Goal: Information Seeking & Learning: Check status

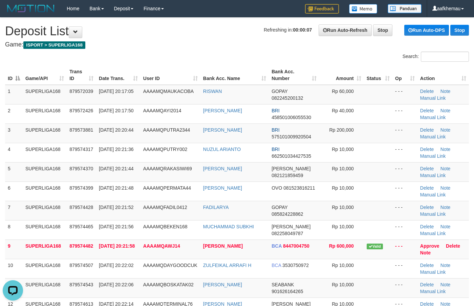
click at [145, 43] on h4 "Game: ISPORT > SUPERLIGA168" at bounding box center [237, 44] width 464 height 7
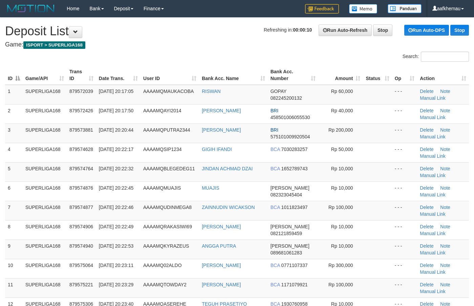
click at [223, 42] on h4 "Game: ISPORT > SUPERLIGA168" at bounding box center [237, 44] width 464 height 7
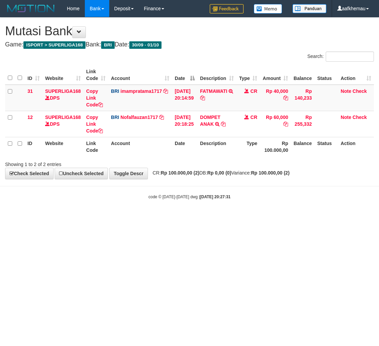
click at [291, 217] on html "Toggle navigation Home Bank Account List Load By Website Group [ISPORT] SUPERLI…" at bounding box center [189, 108] width 379 height 217
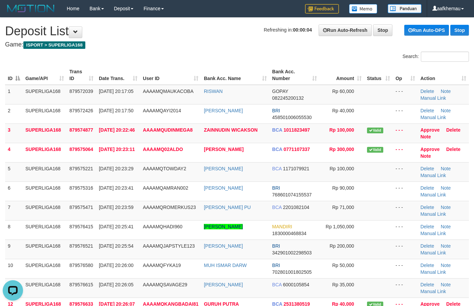
click at [220, 30] on h1 "Refreshing in: 00:00:04 Run Auto-Refresh Stop Run Auto-DPS Stop Deposit List" at bounding box center [237, 31] width 464 height 14
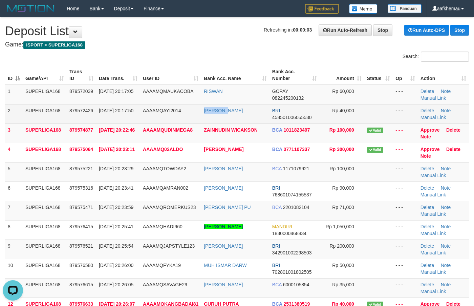
copy tr "[PERSON_NAME]"
drag, startPoint x: 236, startPoint y: 109, endPoint x: 195, endPoint y: 114, distance: 41.3
click at [195, 114] on tr "2 SUPERLIGA168 879572426 01/10/2025 20:17:50 AAAAMQAYI2014 IRMAWATI BRI 4585010…" at bounding box center [237, 113] width 464 height 19
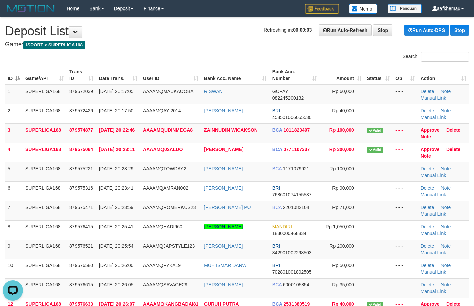
click at [188, 46] on h4 "Game: ISPORT > SUPERLIGA168" at bounding box center [237, 44] width 464 height 7
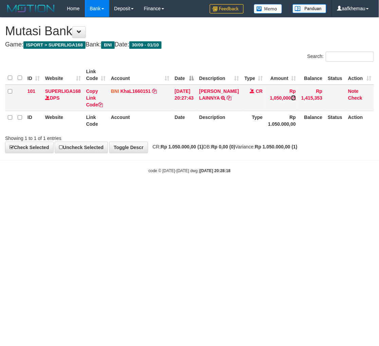
click at [292, 99] on icon at bounding box center [293, 98] width 5 height 5
click at [260, 191] on html "Toggle navigation Home Bank Account List Load By Website Group [ISPORT] SUPERLI…" at bounding box center [189, 95] width 379 height 191
click at [261, 191] on html "Toggle navigation Home Bank Account List Load By Website Group [ISPORT] SUPERLI…" at bounding box center [189, 95] width 379 height 191
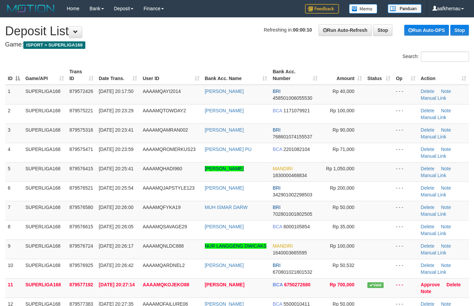
drag, startPoint x: 206, startPoint y: 166, endPoint x: 254, endPoint y: 168, distance: 47.8
click at [254, 168] on tr "5 SUPERLIGA168 879576415 01/10/2025 20:25:41 AAAAMQHADI960 ABDULLAH HADI MANURU…" at bounding box center [237, 171] width 464 height 19
click at [180, 37] on h1 "Refreshing in: 00:00:03 Run Auto-Refresh Stop Run Auto-DPS Stop Deposit List" at bounding box center [237, 31] width 464 height 14
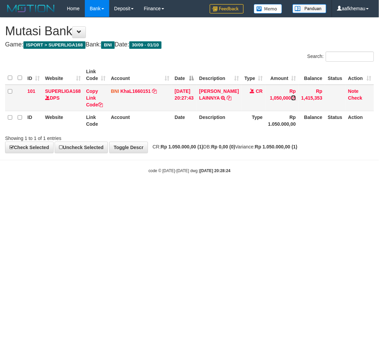
click at [292, 96] on icon at bounding box center [293, 98] width 5 height 5
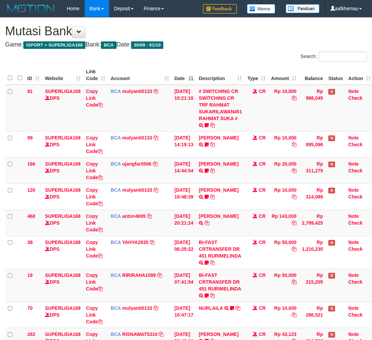
scroll to position [94, 5]
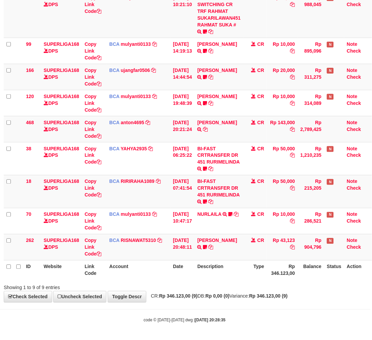
drag, startPoint x: 0, startPoint y: 0, endPoint x: 246, endPoint y: 282, distance: 374.2
click at [246, 282] on div at bounding box center [262, 281] width 217 height 0
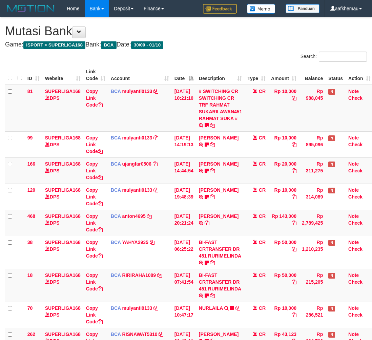
scroll to position [94, 5]
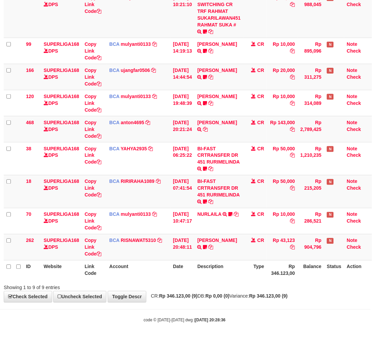
click at [247, 271] on th "Type" at bounding box center [255, 269] width 24 height 19
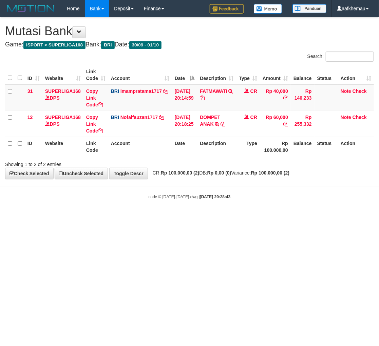
click at [252, 208] on body "Toggle navigation Home Bank Account List Load By Website Group [ISPORT] SUPERLI…" at bounding box center [189, 108] width 379 height 217
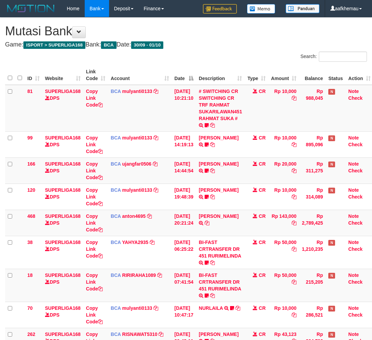
scroll to position [94, 5]
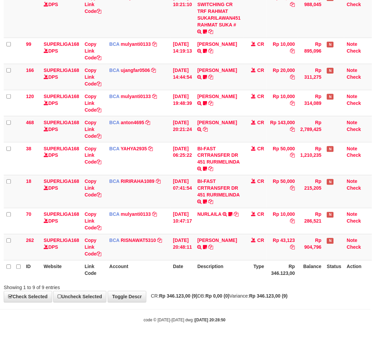
click at [249, 302] on div "**********" at bounding box center [185, 113] width 372 height 378
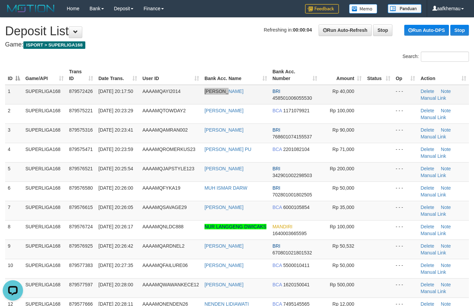
drag, startPoint x: 237, startPoint y: 94, endPoint x: 202, endPoint y: 96, distance: 35.3
click at [202, 99] on td "IRMAWATI" at bounding box center [236, 95] width 68 height 20
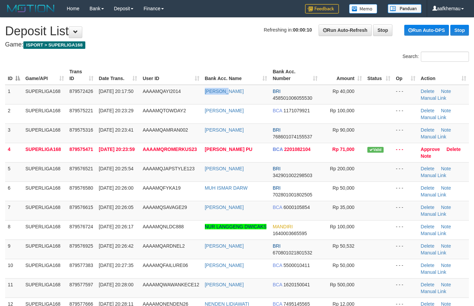
click at [202, 90] on tr "1 SUPERLIGA168 879572426 01/10/2025 20:17:50 AAAAMQAYI2014 IRMAWATI BRI 4585010…" at bounding box center [237, 95] width 464 height 20
click at [203, 52] on div "Search:" at bounding box center [237, 58] width 474 height 12
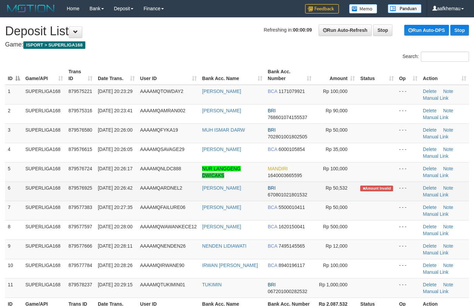
copy link "[PERSON_NAME]"
drag, startPoint x: 237, startPoint y: 194, endPoint x: 204, endPoint y: 193, distance: 32.9
click at [204, 193] on td "[PERSON_NAME]" at bounding box center [233, 190] width 66 height 19
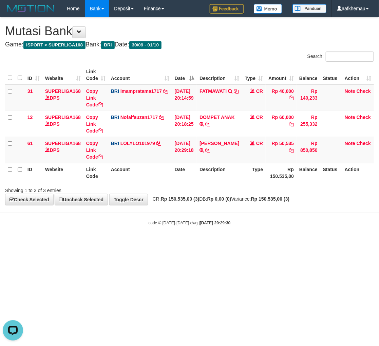
click at [255, 38] on div "**********" at bounding box center [189, 111] width 379 height 187
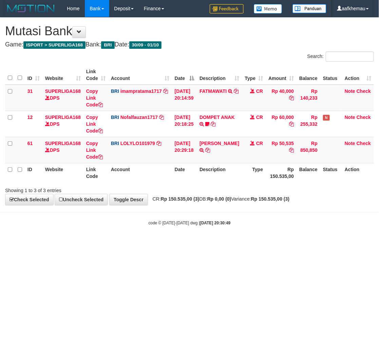
click at [209, 29] on h1 "Mutasi Bank" at bounding box center [189, 31] width 368 height 14
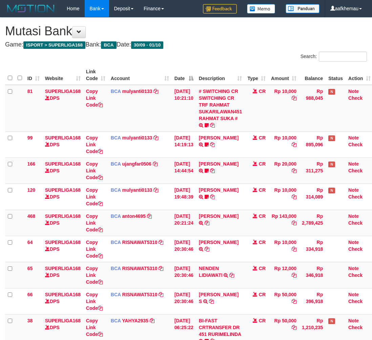
scroll to position [94, 5]
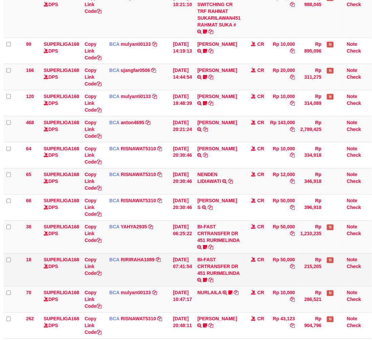
click at [228, 283] on td "BI-FAST CRTRANSFER DR 451 RURIMELINDA boneka1989 WAIT BUKTI" at bounding box center [219, 269] width 49 height 33
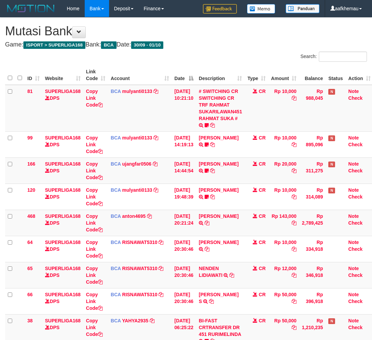
scroll to position [94, 5]
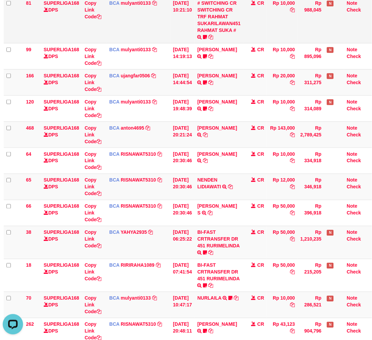
click at [276, 41] on td "Rp 10,000" at bounding box center [282, 20] width 31 height 47
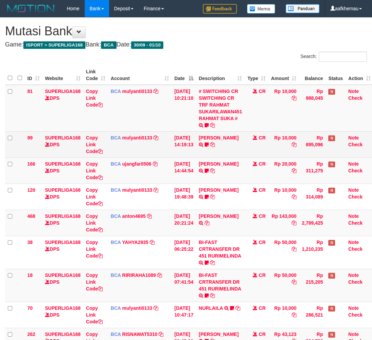
scroll to position [88, 5]
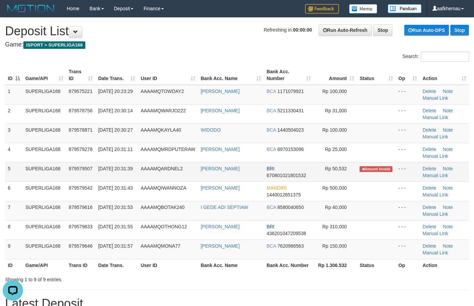
copy tr "[PERSON_NAME]"
drag, startPoint x: 256, startPoint y: 167, endPoint x: 198, endPoint y: 170, distance: 58.0
click at [198, 170] on tr "5 SUPERLIGA168 879579507 01/10/2025 20:31:39 AAAAMQARDNEL2 GALENDRA SANDI BRI 6…" at bounding box center [237, 171] width 464 height 19
copy link "[PERSON_NAME]"
drag, startPoint x: 245, startPoint y: 173, endPoint x: 203, endPoint y: 175, distance: 41.4
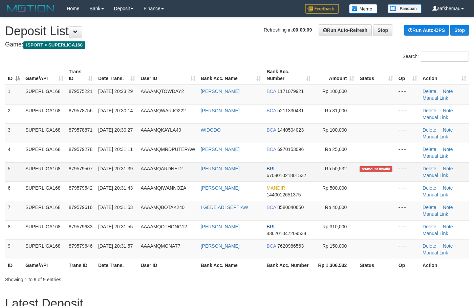
click at [203, 175] on td "[PERSON_NAME]" at bounding box center [231, 171] width 66 height 19
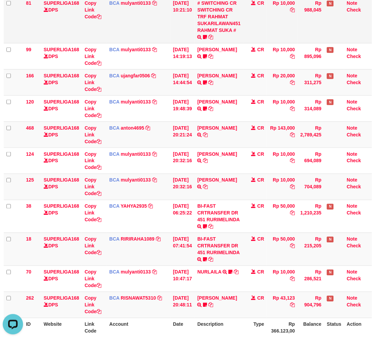
click at [283, 20] on td "Rp 10,000" at bounding box center [282, 20] width 31 height 47
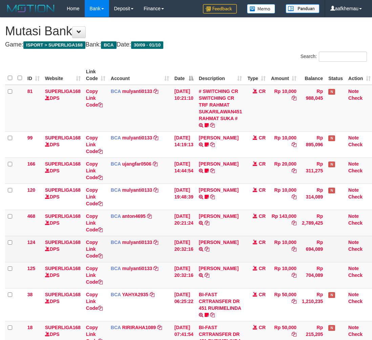
scroll to position [88, 5]
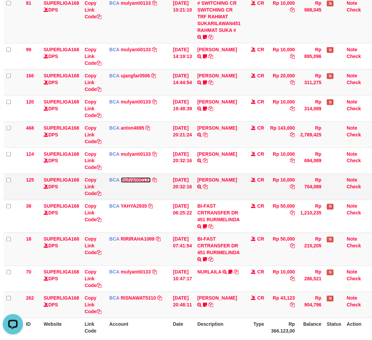
click at [136, 181] on link "mulyanti0133" at bounding box center [136, 179] width 30 height 5
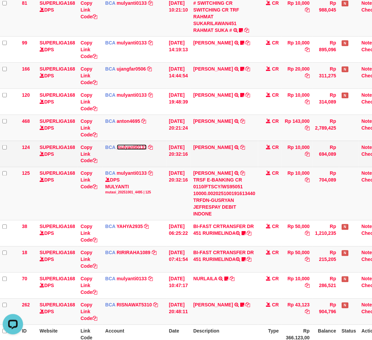
click at [132, 145] on link "mulyanti0133" at bounding box center [132, 146] width 30 height 5
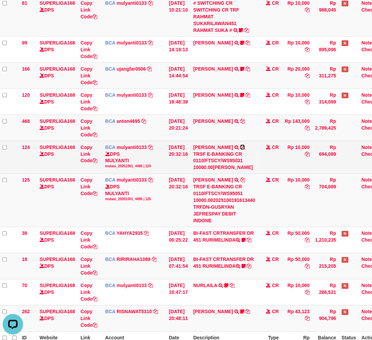
click at [240, 149] on icon at bounding box center [242, 147] width 5 height 5
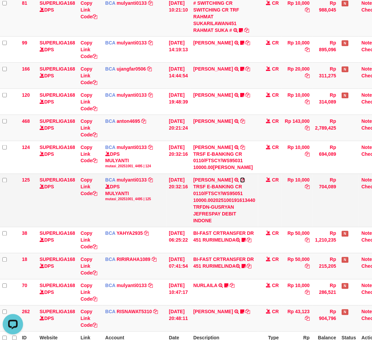
click at [245, 182] on icon at bounding box center [242, 180] width 5 height 5
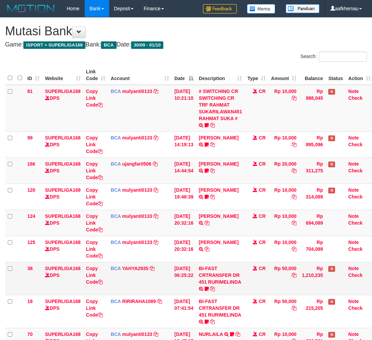
scroll to position [108, 5]
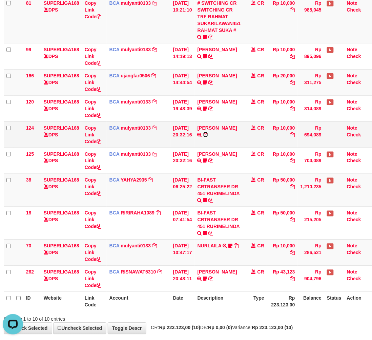
click at [203, 137] on icon at bounding box center [205, 134] width 5 height 5
click at [256, 18] on td "CR" at bounding box center [255, 20] width 24 height 47
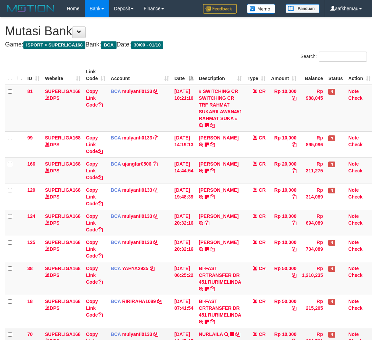
scroll to position [88, 5]
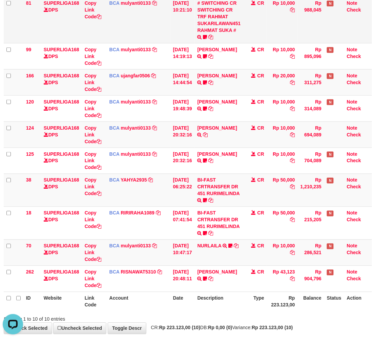
click at [284, 23] on td "Rp 10,000" at bounding box center [282, 20] width 31 height 47
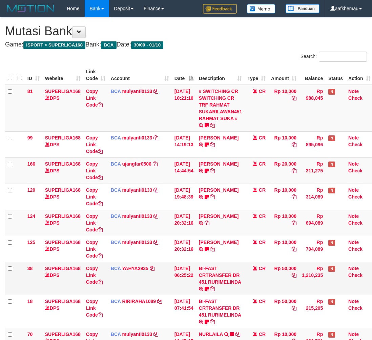
scroll to position [88, 5]
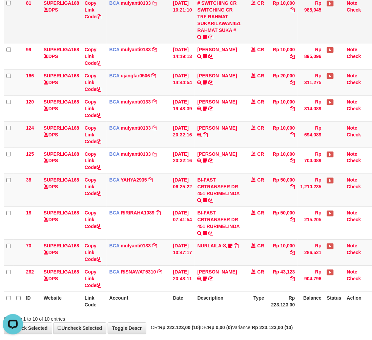
click at [288, 26] on td "Rp 10,000" at bounding box center [282, 20] width 31 height 47
click at [267, 21] on td "CR" at bounding box center [255, 20] width 24 height 47
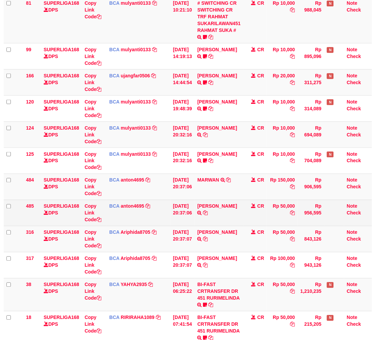
scroll to position [88, 5]
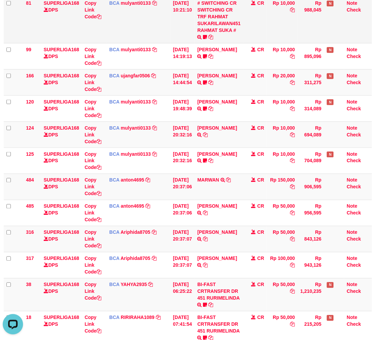
click at [290, 27] on td "Rp 10,000" at bounding box center [282, 20] width 31 height 47
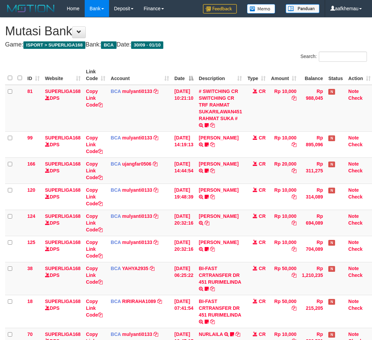
scroll to position [88, 5]
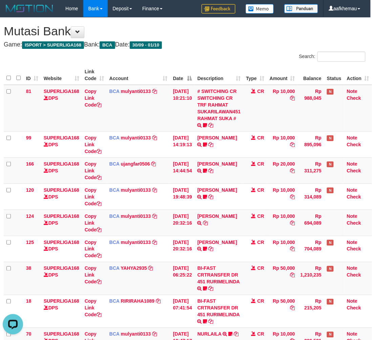
click at [235, 45] on h4 "Game: ISPORT > SUPERLIGA168 Bank: BCA Date: 30/09 - 01/10" at bounding box center [185, 44] width 362 height 7
click at [231, 41] on h4 "Game: ISPORT > SUPERLIGA168 Bank: BCA Date: 30/09 - 01/10" at bounding box center [185, 44] width 362 height 7
click at [133, 218] on link "mulyanti0133" at bounding box center [136, 215] width 30 height 5
